Goal: Transaction & Acquisition: Book appointment/travel/reservation

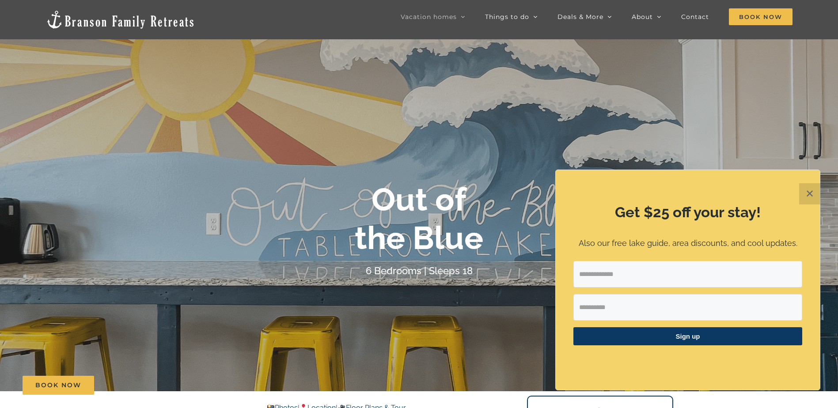
scroll to position [44, 0]
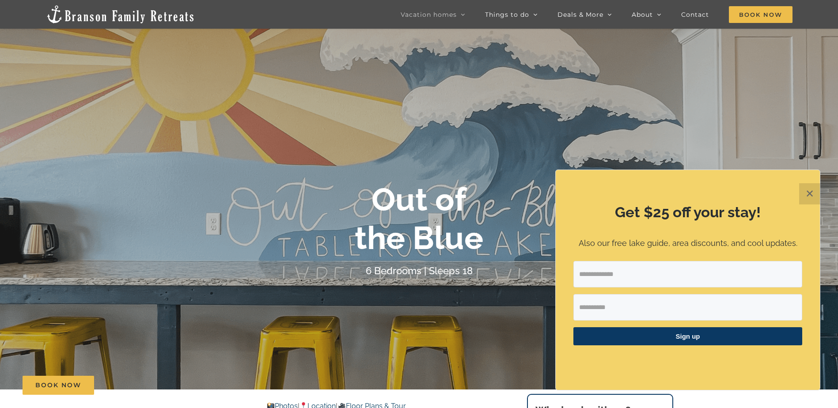
click at [810, 197] on button "✕" at bounding box center [809, 193] width 21 height 21
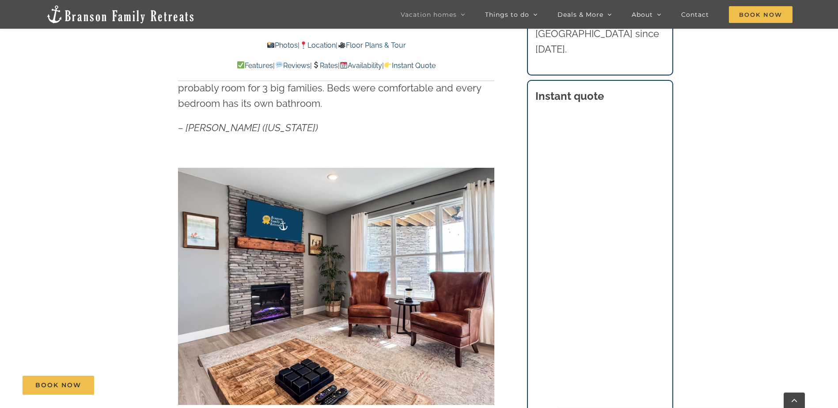
scroll to position [574, 0]
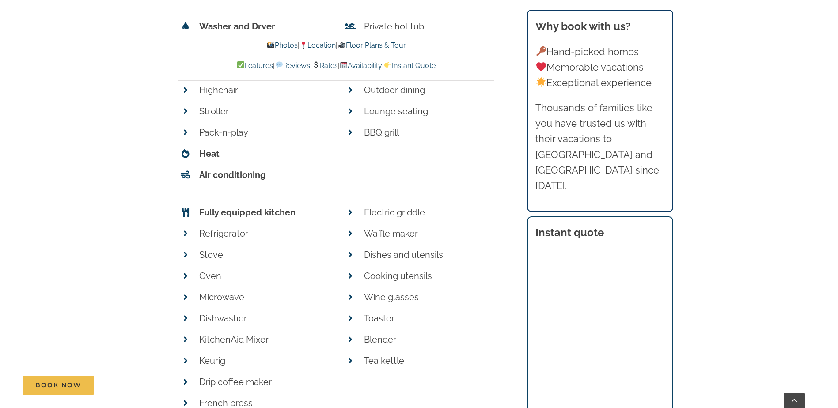
scroll to position [3639, 0]
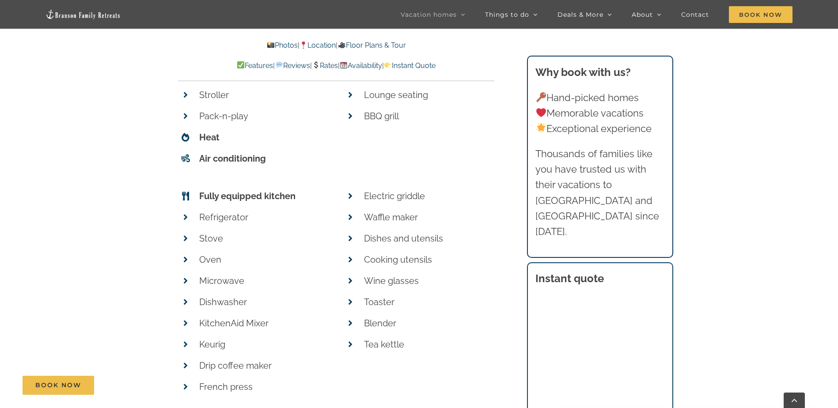
click at [562, 232] on section "Why book with us? Hand-picked homes Memorable vacations Exceptional experience …" at bounding box center [600, 157] width 146 height 202
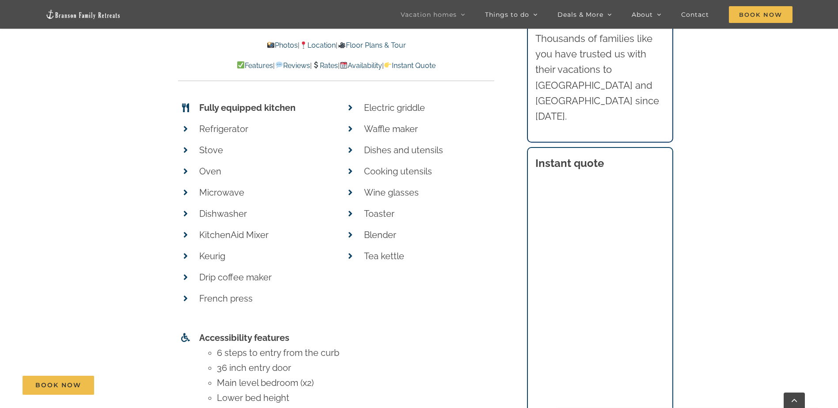
scroll to position [3815, 0]
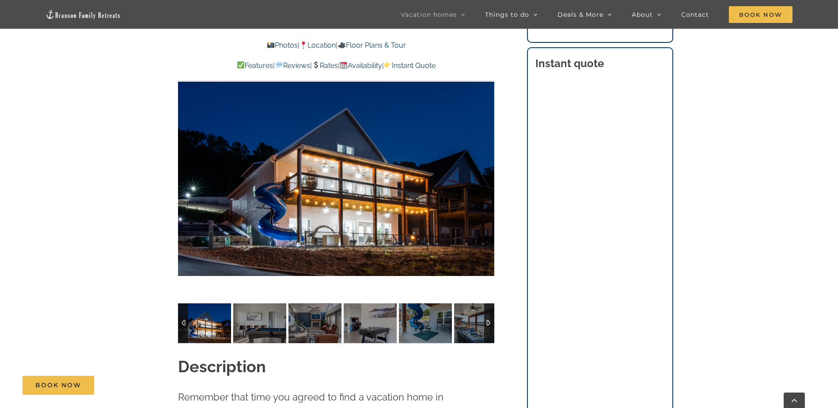
scroll to position [751, 0]
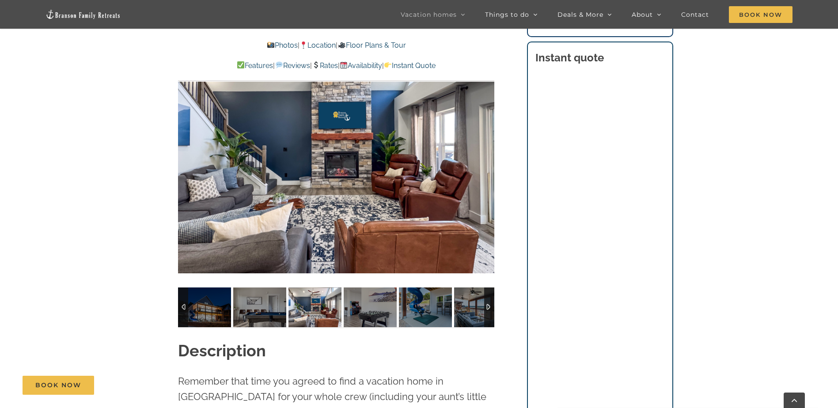
click at [314, 44] on link "Location" at bounding box center [318, 45] width 36 height 8
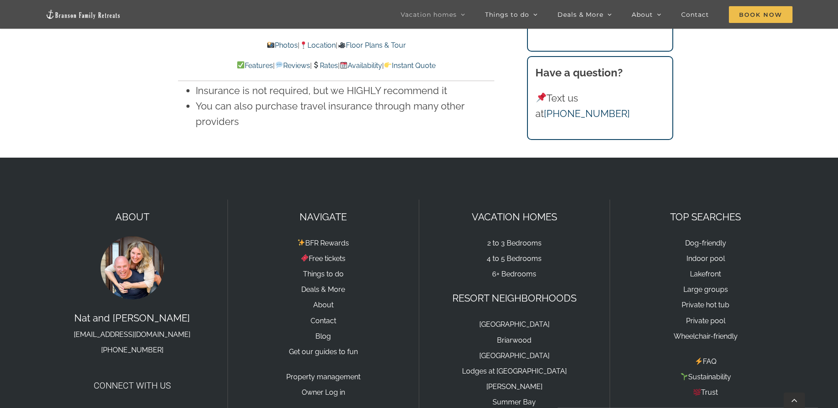
scroll to position [6496, 0]
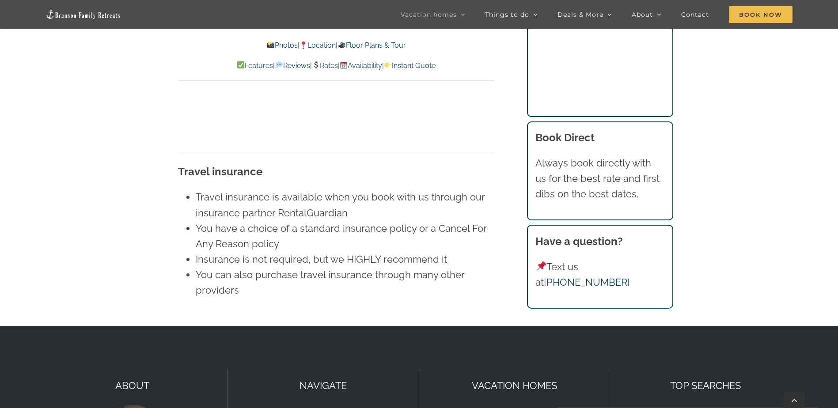
click at [328, 46] on link "Location" at bounding box center [318, 45] width 36 height 8
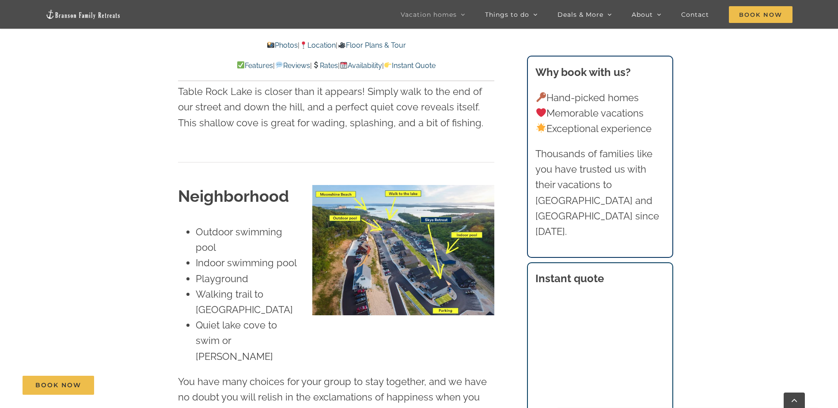
scroll to position [751, 0]
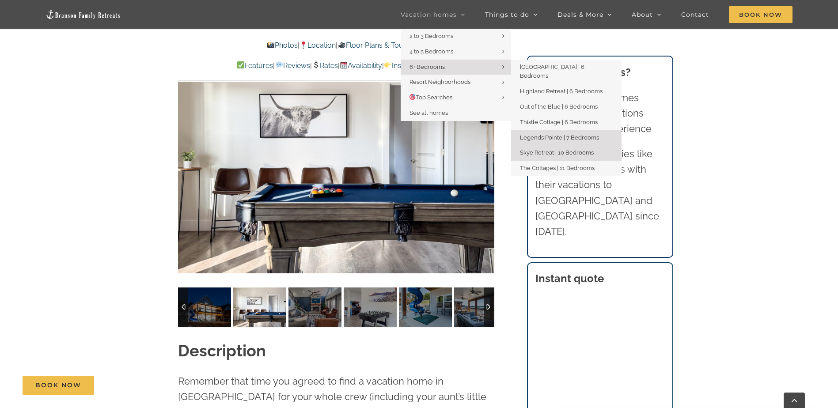
click at [540, 134] on span "Legends Pointe | 7 Bedrooms" at bounding box center [559, 137] width 79 height 7
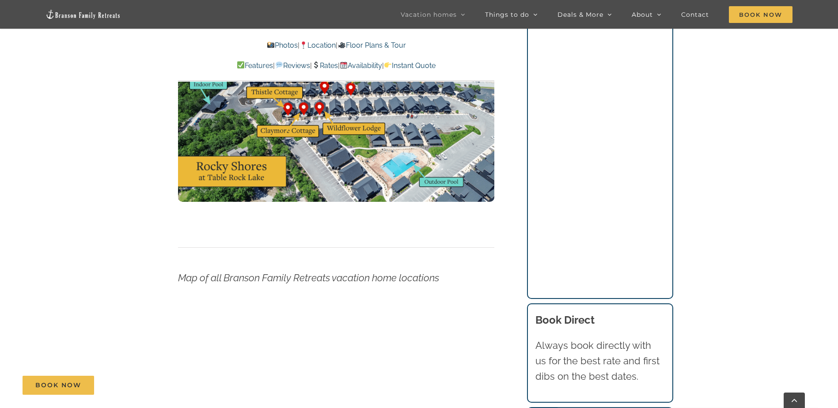
scroll to position [2827, 0]
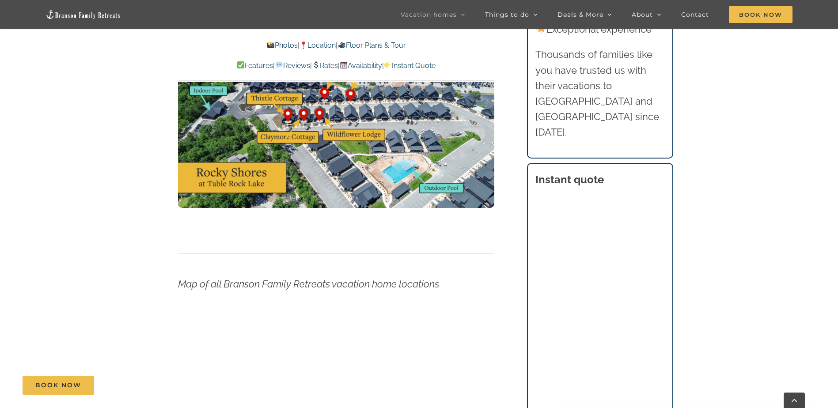
scroll to position [2562, 0]
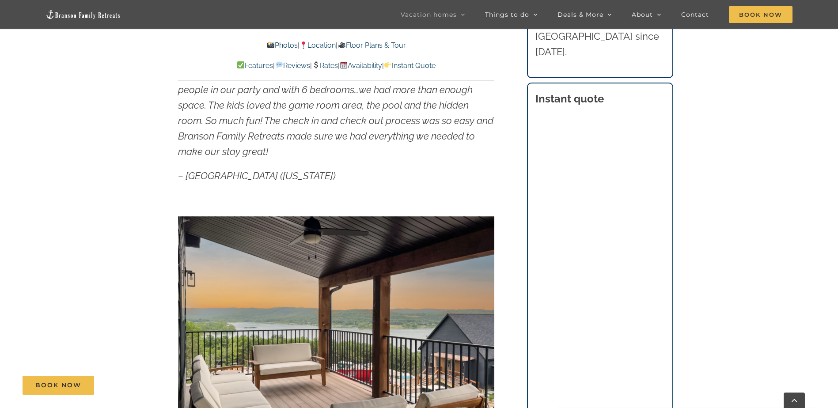
scroll to position [574, 0]
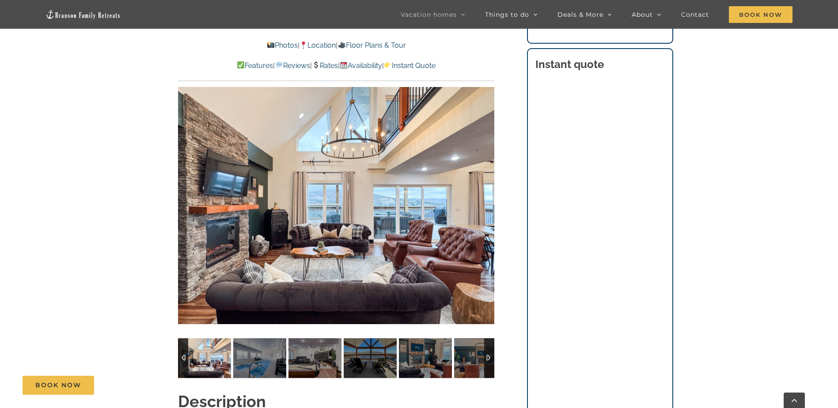
scroll to position [707, 0]
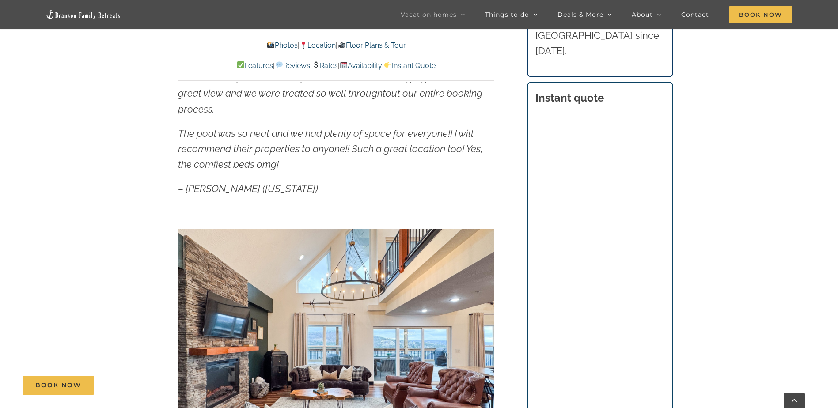
scroll to position [574, 0]
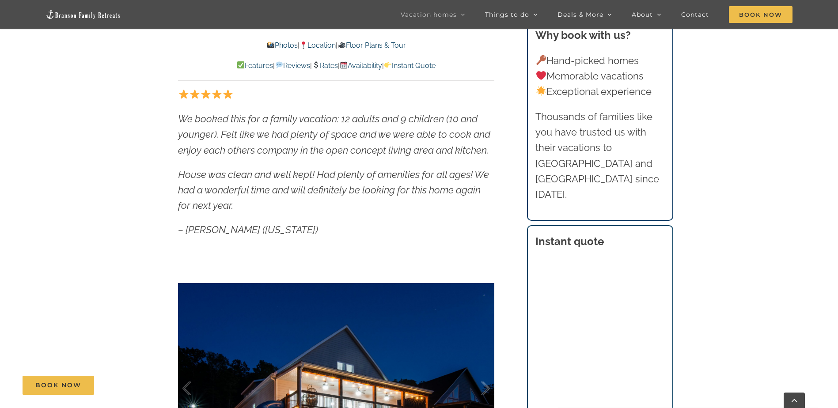
scroll to position [530, 0]
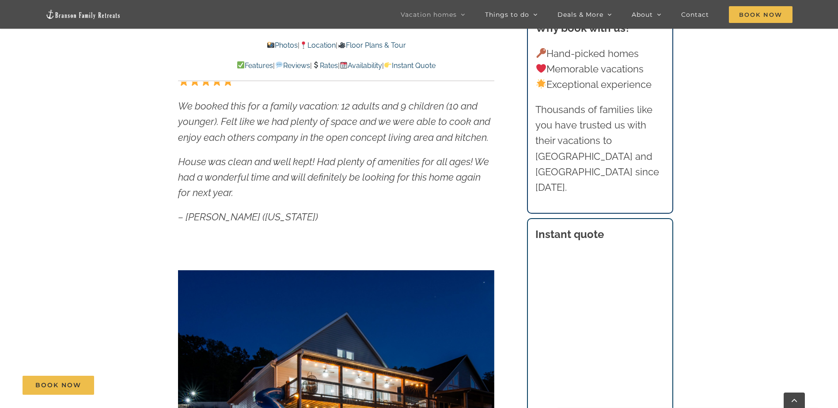
click at [542, 384] on div "Book Now" at bounding box center [426, 385] width 806 height 19
drag, startPoint x: 541, startPoint y: 382, endPoint x: 548, endPoint y: 382, distance: 7.5
click at [542, 382] on div "Book Now" at bounding box center [426, 385] width 806 height 19
click at [546, 382] on div "Book Now" at bounding box center [426, 385] width 806 height 19
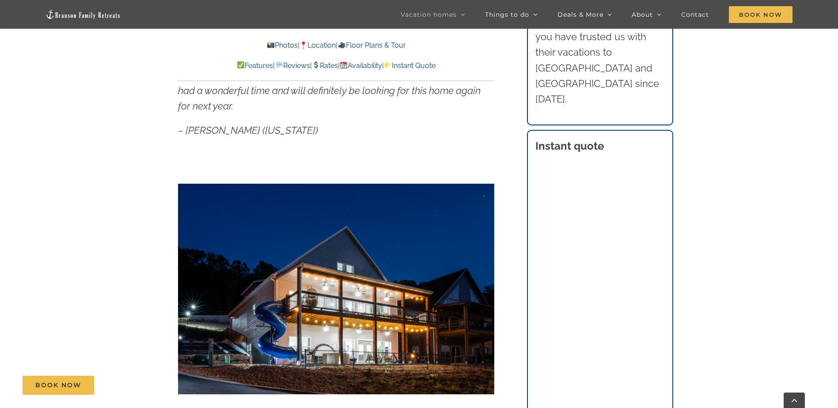
scroll to position [618, 0]
